Goal: Information Seeking & Learning: Learn about a topic

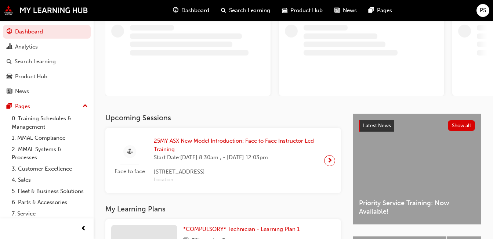
scroll to position [110, 0]
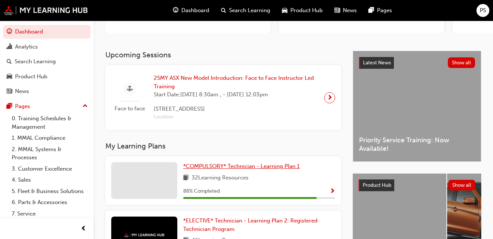
click at [208, 167] on span "*COMPULSORY* Technician - Learning Plan 1" at bounding box center [241, 166] width 116 height 7
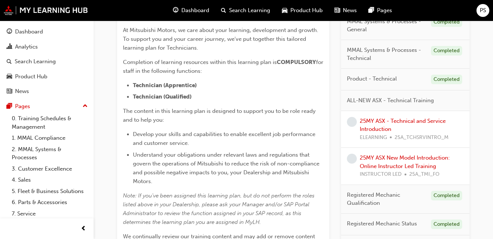
scroll to position [183, 0]
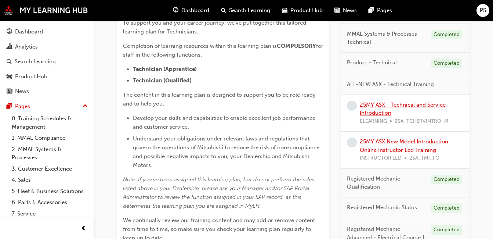
click at [404, 105] on link "25MY ASX - Technical and Service Introduction" at bounding box center [403, 108] width 86 height 15
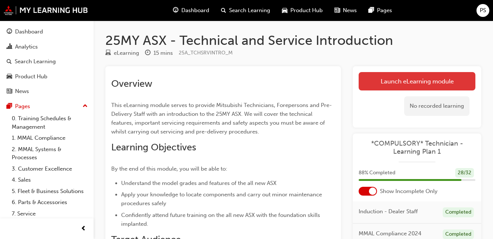
click at [441, 81] on link "Launch eLearning module" at bounding box center [417, 81] width 117 height 18
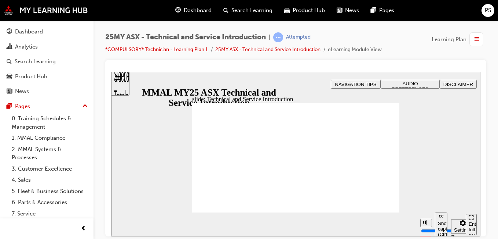
click at [443, 156] on div "slide: Features and Specifications Rectangle B N Rectangle 2 Rectangle 3 Topic …" at bounding box center [296, 153] width 370 height 164
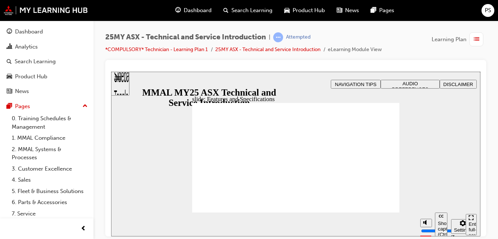
click at [443, 179] on div "slide: Features and Specifications Rectangle B N Rectangle 2 Rectangle 3 Topic …" at bounding box center [296, 153] width 370 height 164
click at [407, 192] on div "slide: Features and Specifications Rectangle B N Rectangle 2 Rectangle 3 Topic …" at bounding box center [296, 153] width 370 height 164
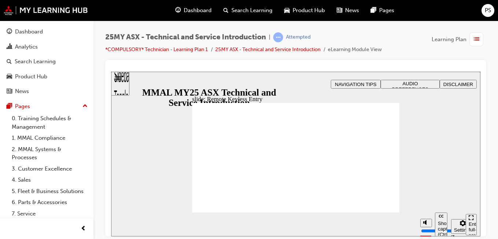
type input "16"
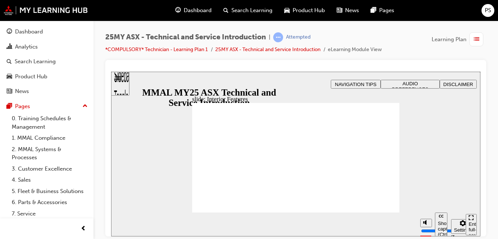
type input "17"
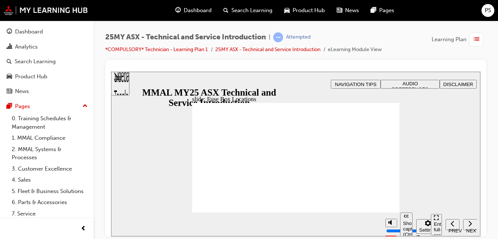
click at [392, 212] on div "Show captions (Ctrl+Alt+C) Playback speed Playback Speed 2 1.75 1.5" at bounding box center [405, 224] width 46 height 24
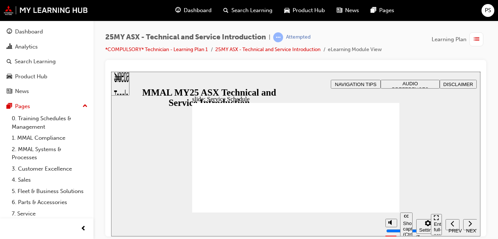
drag, startPoint x: 475, startPoint y: 123, endPoint x: 458, endPoint y: 129, distance: 17.5
click at [388, 212] on div "Show captions (Ctrl+Alt+C) Playback speed Playback Speed 2 1.75 1.5" at bounding box center [405, 224] width 46 height 24
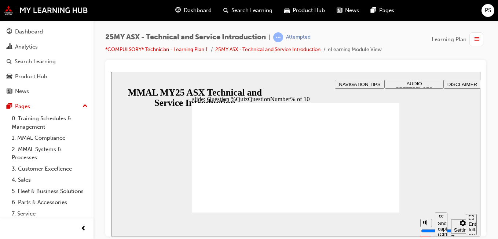
radio input "true"
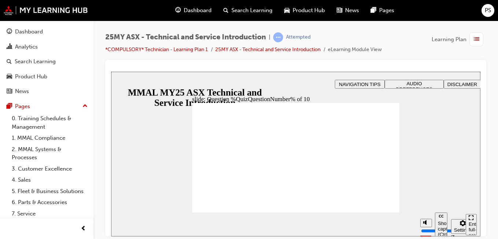
radio input "true"
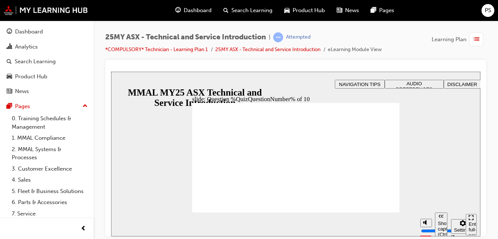
radio input "true"
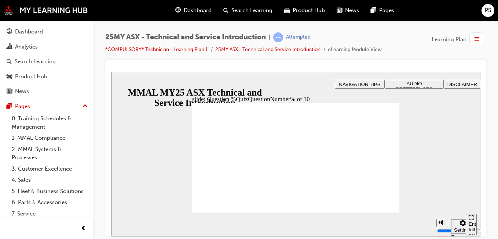
radio input "true"
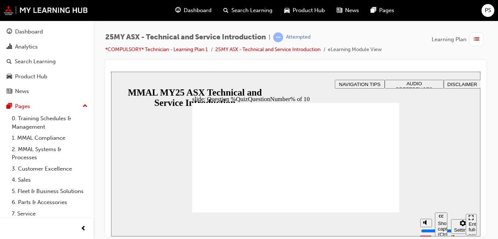
radio input "true"
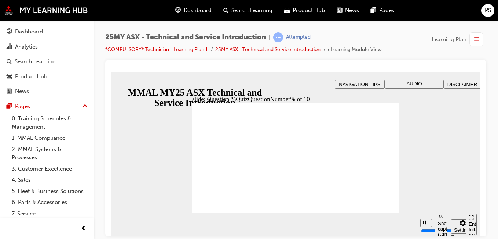
radio input "true"
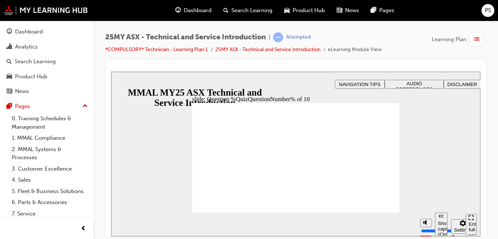
radio input "true"
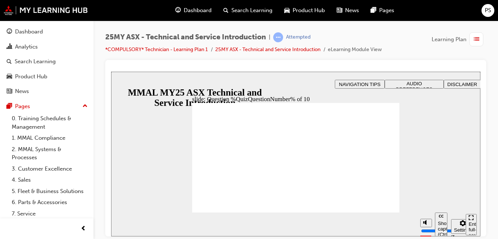
radio input "true"
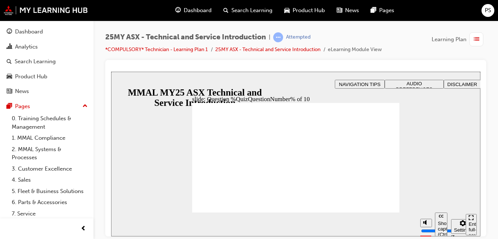
drag, startPoint x: 306, startPoint y: 186, endPoint x: 378, endPoint y: 203, distance: 74.2
radio input "true"
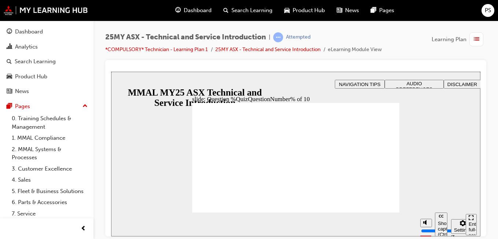
radio input "true"
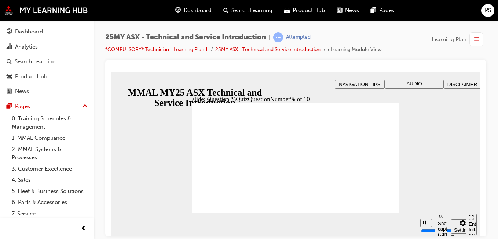
radio input "true"
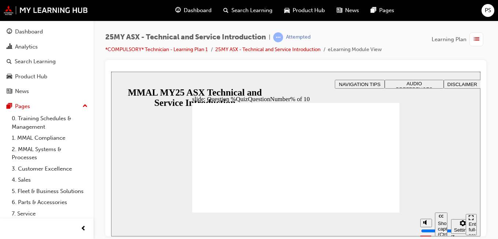
radio input "true"
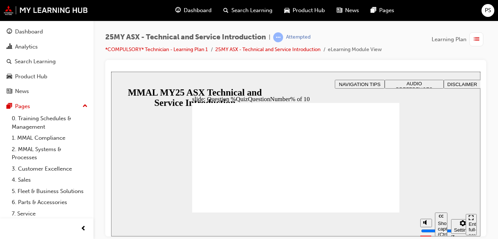
radio input "true"
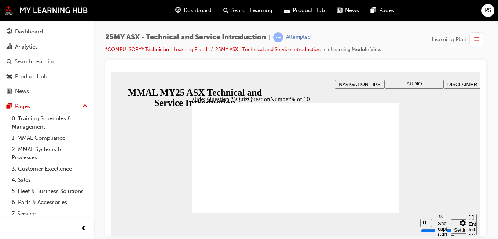
radio input "true"
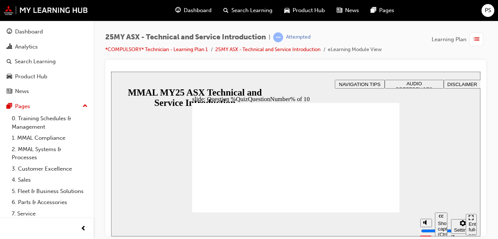
radio input "true"
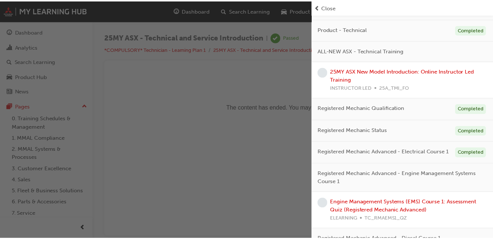
scroll to position [257, 0]
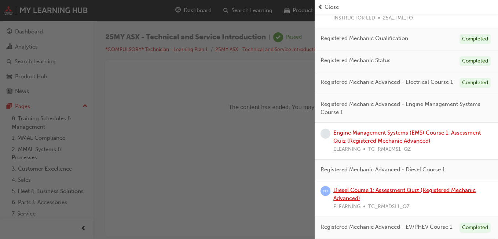
click at [377, 192] on link "Diesel Course 1: Assessment Quiz (Registered Mechanic Advanced)" at bounding box center [405, 193] width 142 height 15
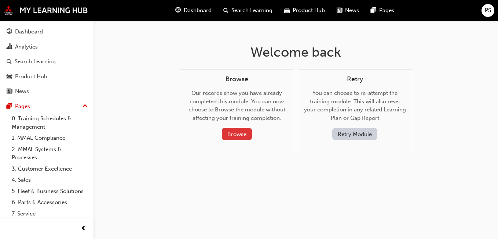
click at [241, 131] on button "Browse" at bounding box center [237, 134] width 30 height 12
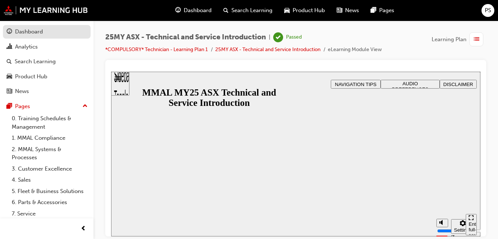
click at [11, 34] on span "guage-icon" at bounding box center [10, 32] width 6 height 7
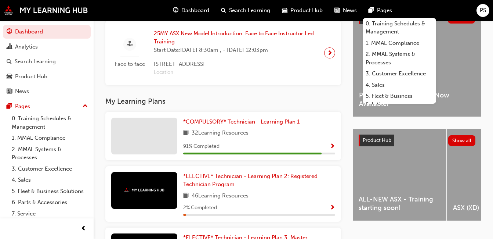
scroll to position [183, 0]
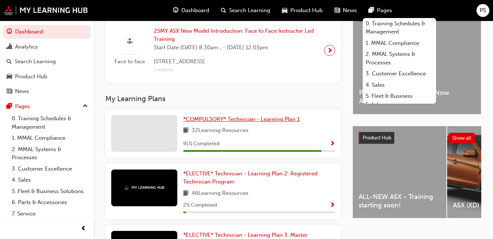
click at [211, 122] on span "*COMPULSORY* Technician - Learning Plan 1" at bounding box center [241, 119] width 116 height 7
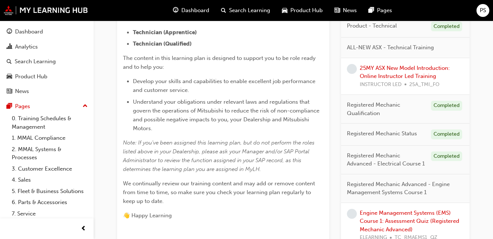
scroll to position [257, 0]
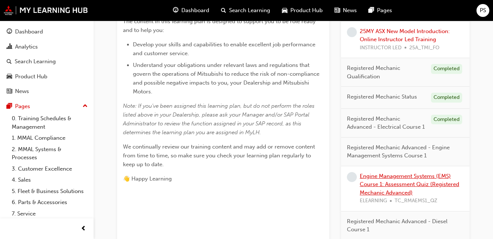
click at [411, 181] on link "Engine Management Systems (EMS) Course 1: Assessment Quiz (Registered Mechanic …" at bounding box center [409, 183] width 99 height 23
